Goal: Communication & Community: Participate in discussion

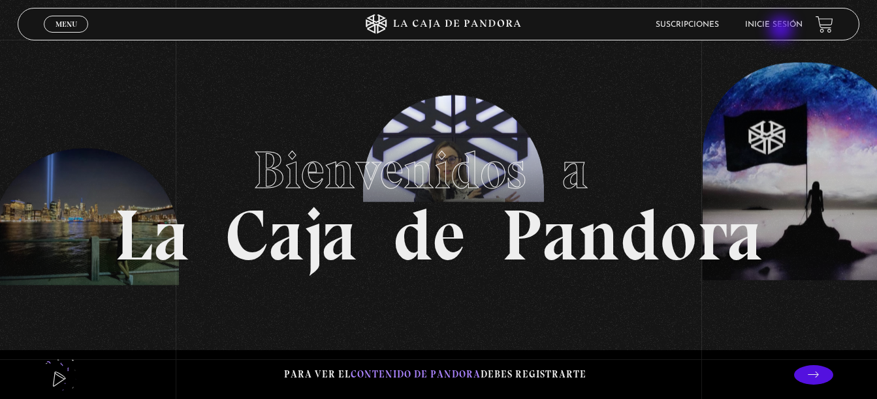
click at [782, 30] on li "Inicie sesión" at bounding box center [773, 24] width 57 height 20
click at [772, 23] on link "Inicie sesión" at bounding box center [773, 25] width 57 height 8
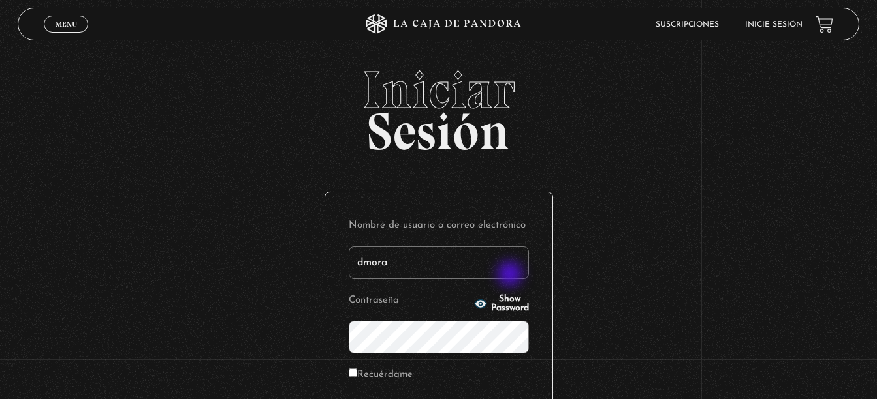
type input "[EMAIL_ADDRESS][DOMAIN_NAME]"
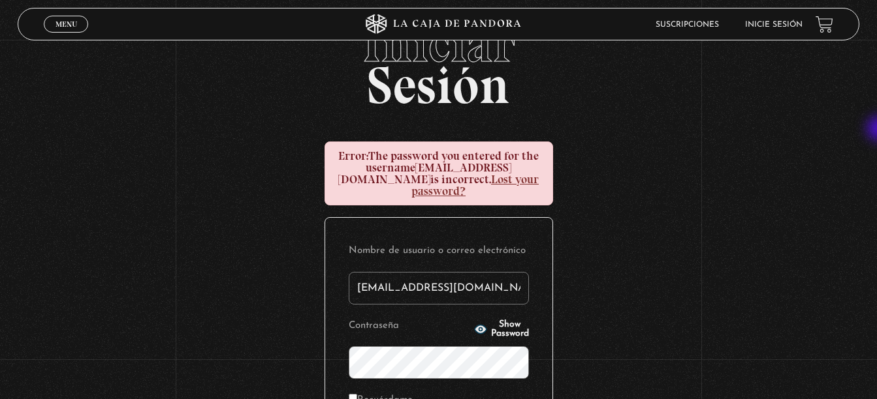
scroll to position [50, 0]
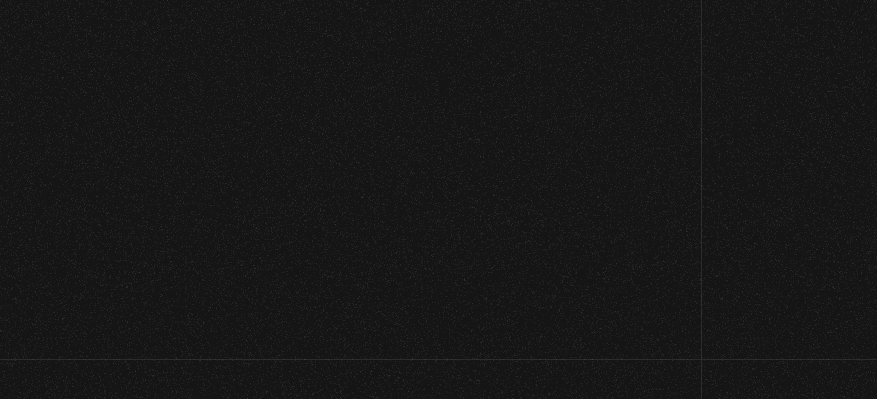
scroll to position [50, 0]
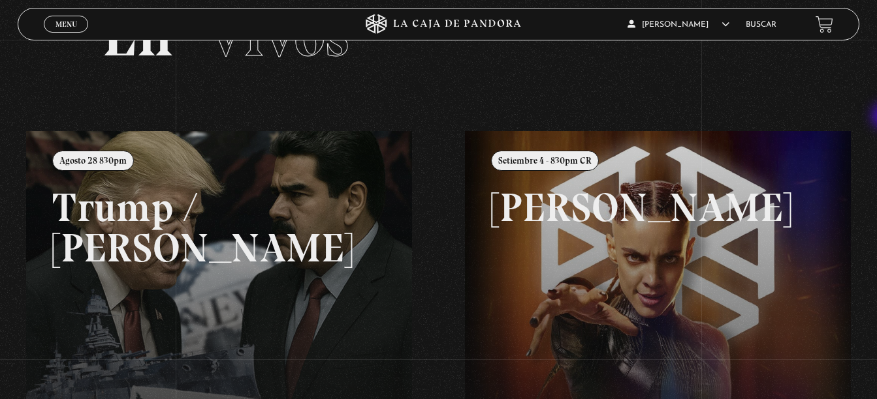
scroll to position [67, 0]
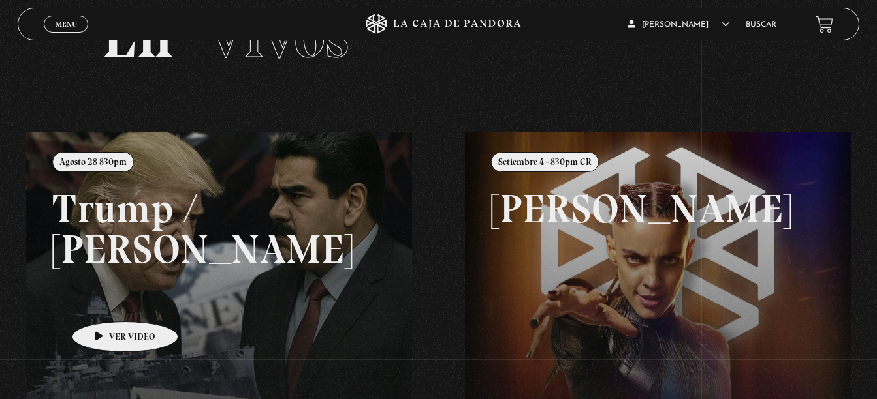
click at [104, 302] on link at bounding box center [464, 332] width 877 height 399
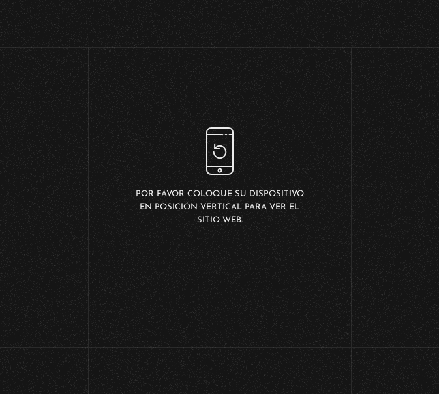
click at [296, 220] on p "Por favor coloque su dispositivo en posición vertical para ver el sitio web." at bounding box center [220, 207] width 176 height 39
drag, startPoint x: 439, startPoint y: 115, endPoint x: 454, endPoint y: 114, distance: 15.0
click at [439, 114] on html "ingresar al sitio Ver Video Más Información Solicitar Por favor coloque su disp…" at bounding box center [219, 177] width 439 height 355
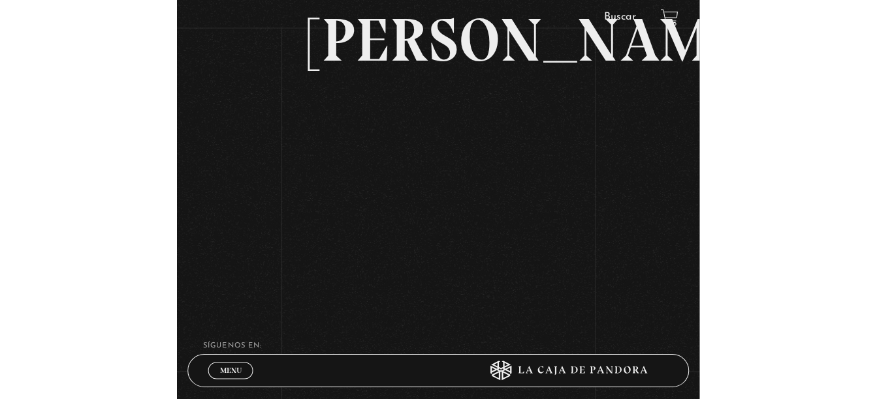
scroll to position [238, 0]
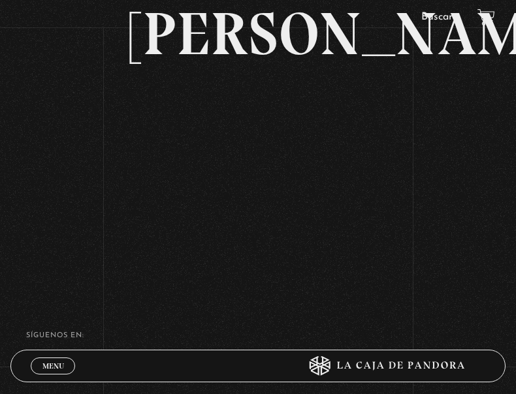
click at [458, 211] on div "Menu Cerrar [PERSON_NAME] En vivos Pandora Centinelas Mi cuenta [PERSON_NAME] […" at bounding box center [258, 140] width 516 height 756
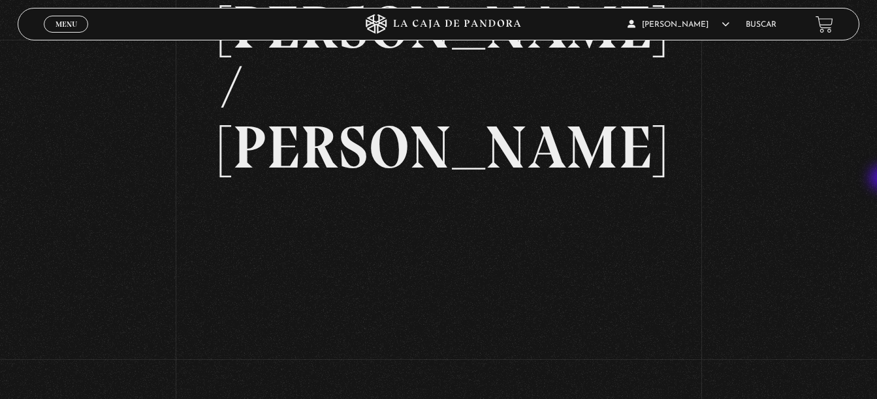
scroll to position [99, 0]
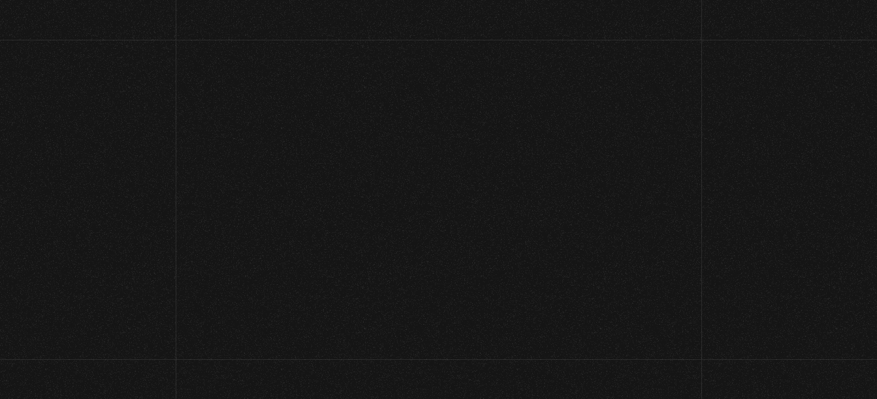
scroll to position [89, 0]
